Goal: Use online tool/utility: Utilize a website feature to perform a specific function

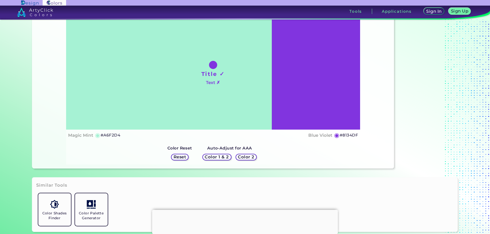
scroll to position [102, 0]
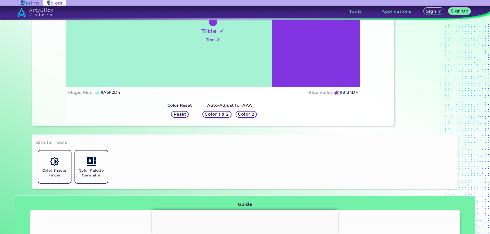
click at [179, 115] on h5 "Reset" at bounding box center [179, 114] width 13 height 4
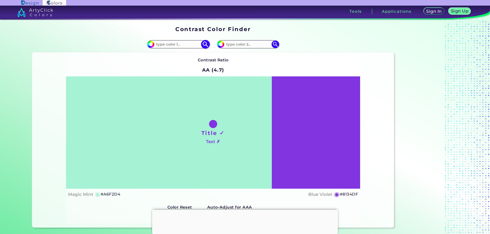
click at [181, 43] on input at bounding box center [177, 44] width 47 height 7
paste input "F5EF75"
type input "F5EF75"
type input "#f5ef75"
type input "#F5EF75"
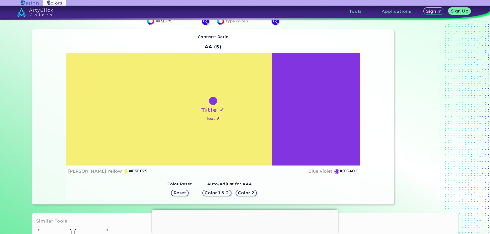
scroll to position [51, 0]
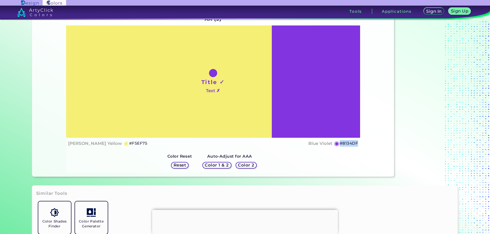
drag, startPoint x: 357, startPoint y: 141, endPoint x: 339, endPoint y: 144, distance: 18.9
click at [339, 144] on div "Title ✓ Text ✗ [PERSON_NAME] Yellow ◉ #F5EF75 Blue Violet ◉ #8134DF" at bounding box center [213, 88] width 294 height 124
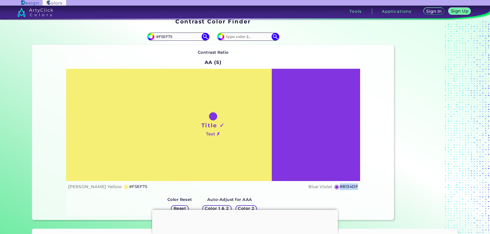
scroll to position [0, 0]
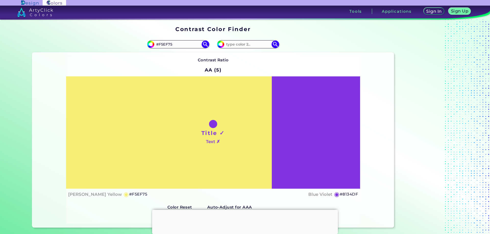
drag, startPoint x: 178, startPoint y: 46, endPoint x: 143, endPoint y: 48, distance: 34.8
click at [143, 48] on div "#f5ef75 #F5EF75" at bounding box center [122, 44] width 181 height 16
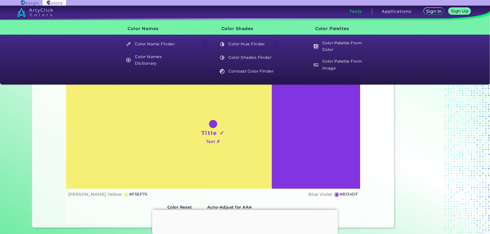
click at [352, 9] on h3 "Tools" at bounding box center [355, 11] width 13 height 4
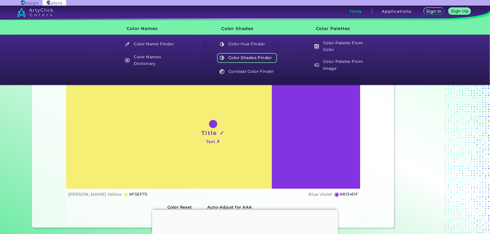
click at [234, 57] on h5 "Color Shades Finder" at bounding box center [247, 58] width 60 height 10
